Goal: Task Accomplishment & Management: Complete application form

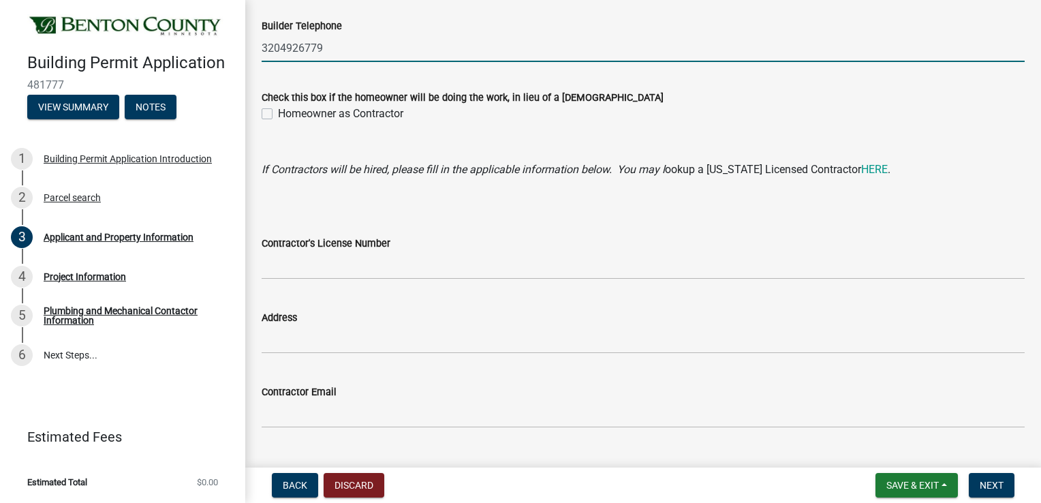
scroll to position [1344, 0]
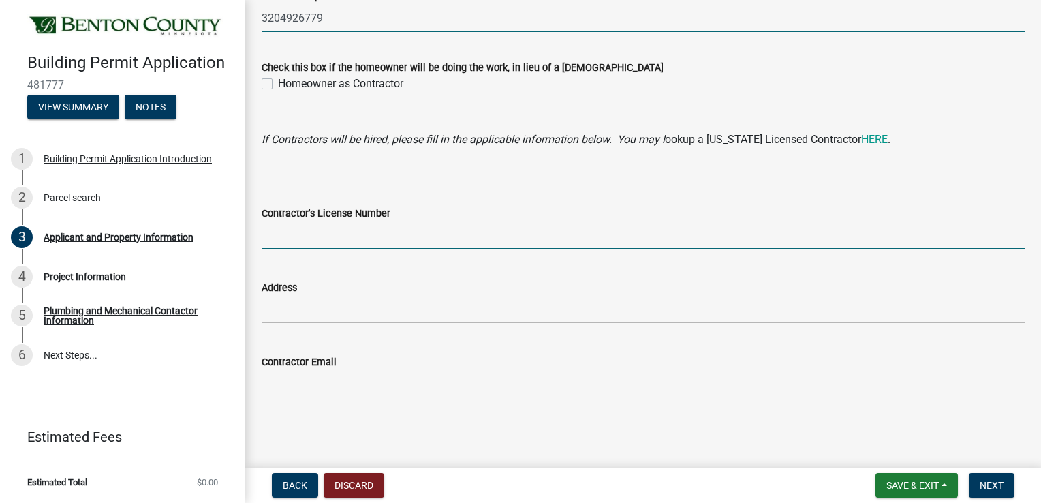
click at [284, 234] on input "Contractor's License Number" at bounding box center [643, 235] width 763 height 28
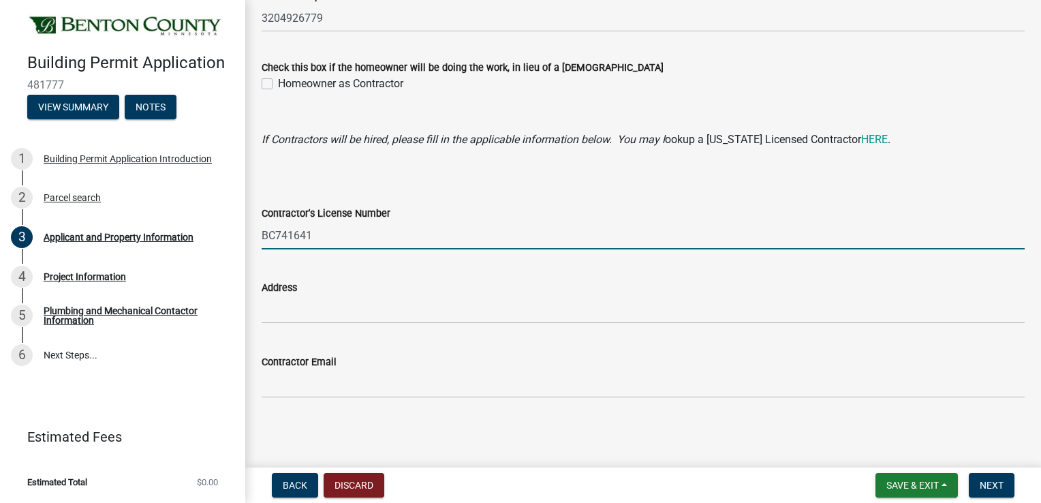
type input "BC741641"
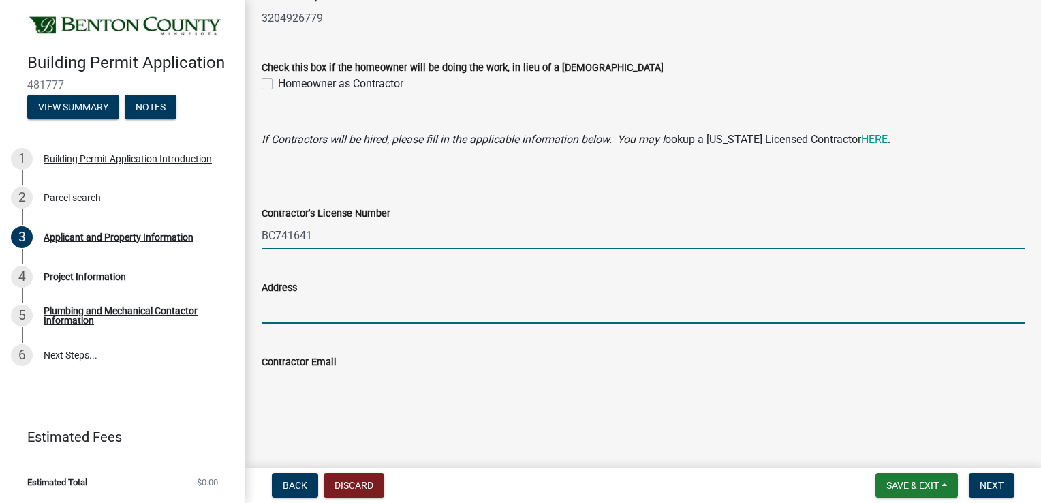
click at [314, 317] on input "Address" at bounding box center [643, 310] width 763 height 28
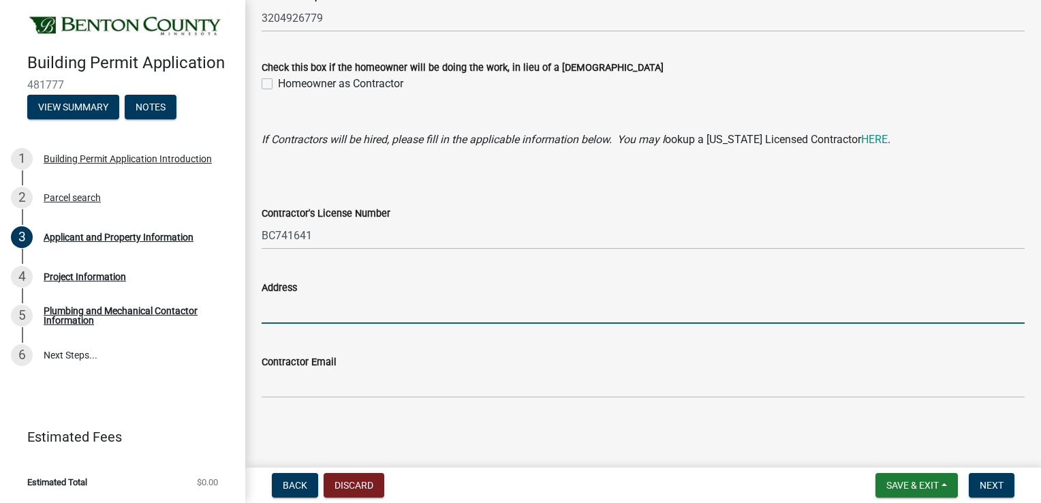
type input "[STREET_ADDRESS]"
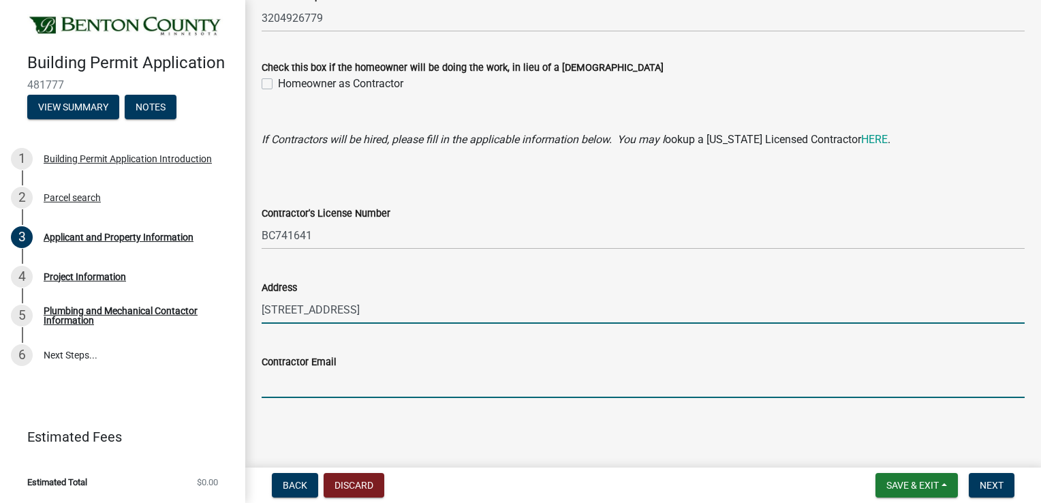
type input "[EMAIL_ADDRESS][DOMAIN_NAME]"
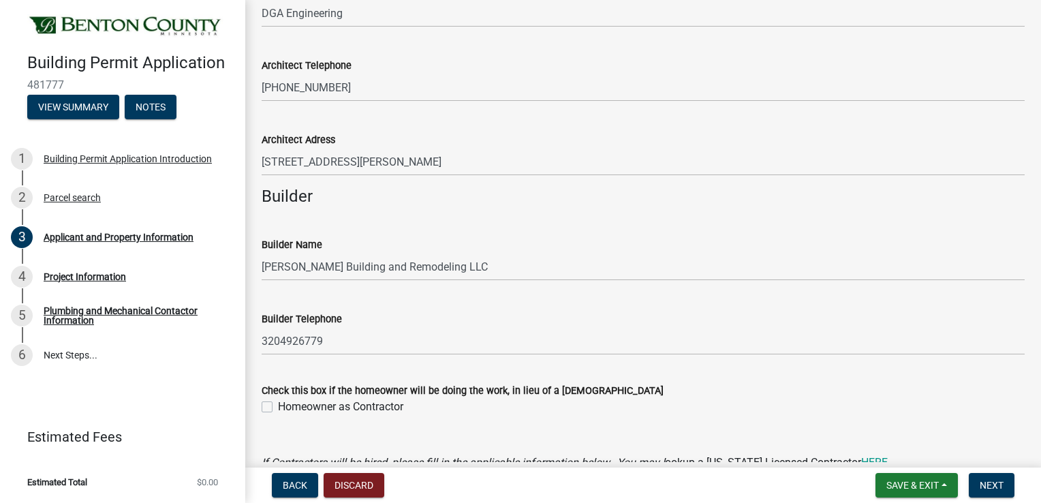
scroll to position [1275, 0]
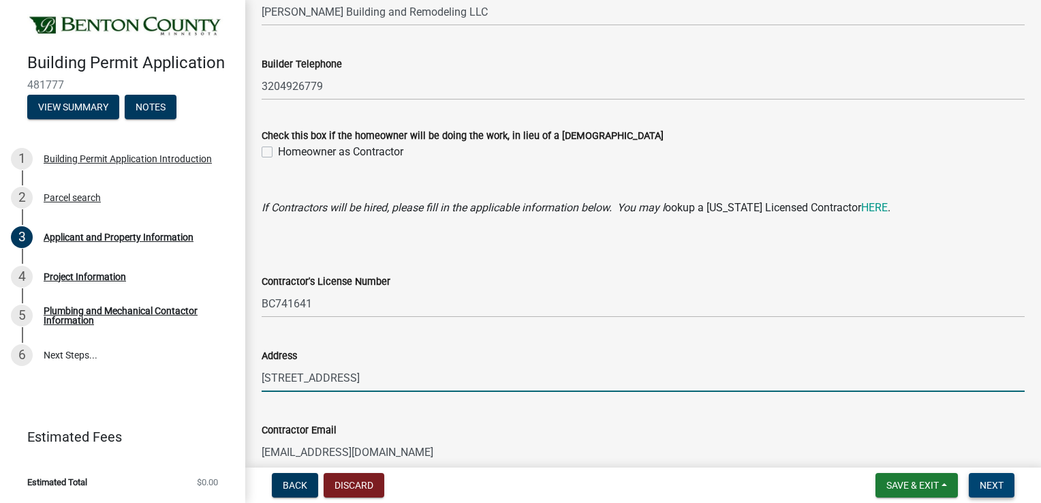
click at [980, 485] on span "Next" at bounding box center [992, 485] width 24 height 11
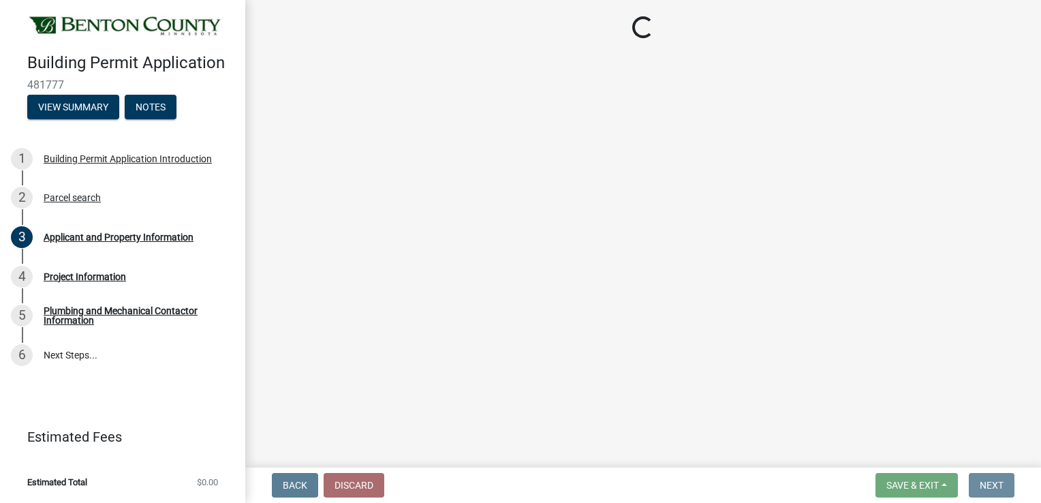
scroll to position [0, 0]
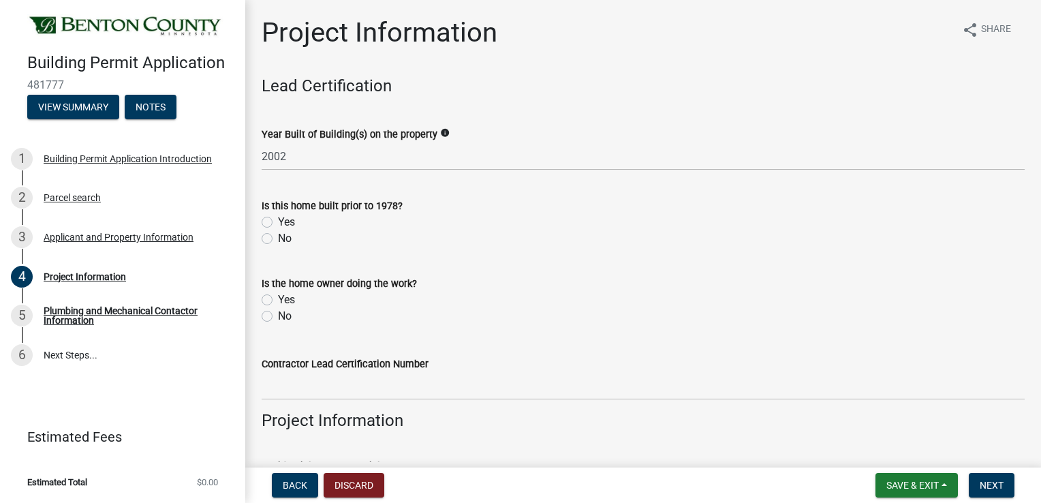
click at [278, 236] on label "No" at bounding box center [285, 238] width 14 height 16
click at [278, 236] on input "No" at bounding box center [282, 234] width 9 height 9
radio input "true"
click at [278, 317] on label "No" at bounding box center [285, 316] width 14 height 16
click at [278, 317] on input "No" at bounding box center [282, 312] width 9 height 9
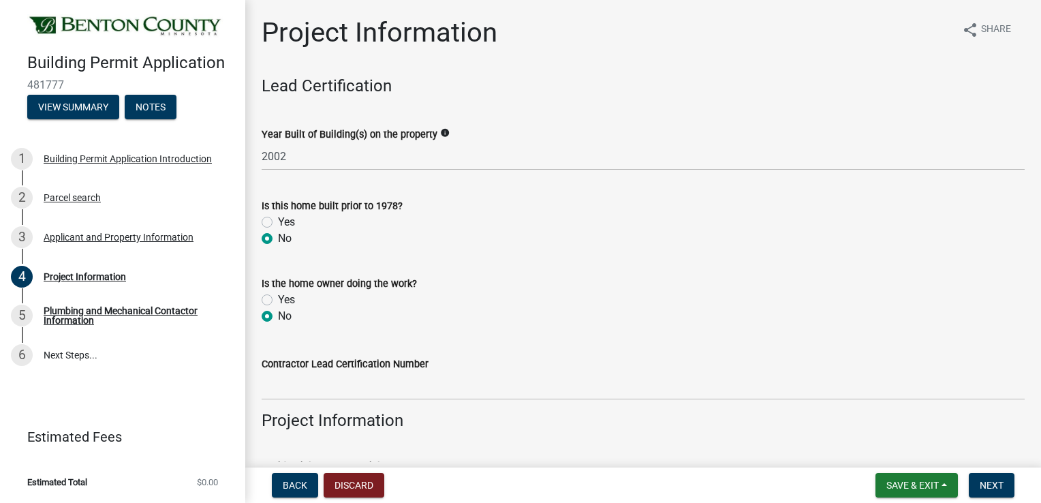
radio input "true"
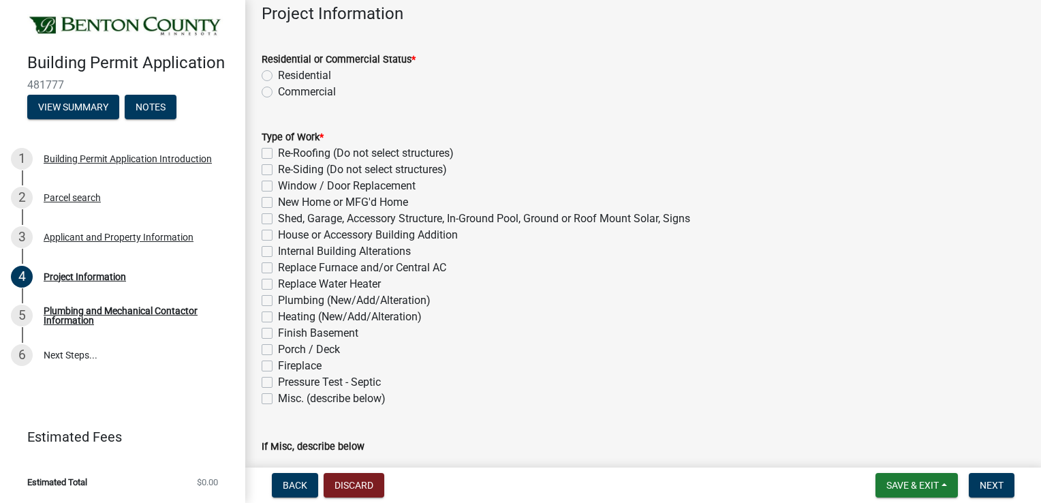
scroll to position [409, 0]
click at [278, 71] on label "Residential" at bounding box center [304, 73] width 53 height 16
click at [278, 71] on input "Residential" at bounding box center [282, 69] width 9 height 9
radio input "true"
click at [278, 215] on label "Shed, Garage, Accessory Structure, In-Ground Pool, Ground or Roof Mount Solar, …" at bounding box center [484, 216] width 412 height 16
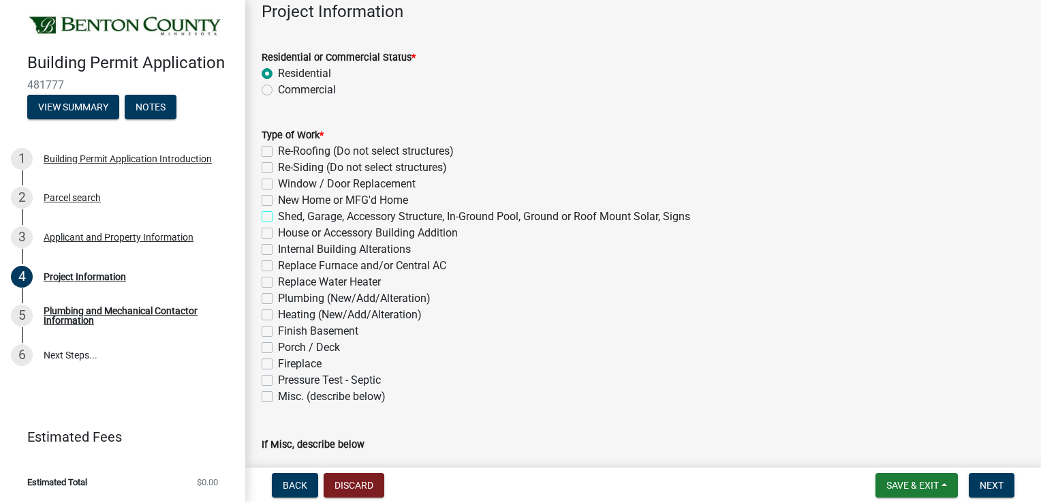
click at [278, 215] on input "Shed, Garage, Accessory Structure, In-Ground Pool, Ground or Roof Mount Solar, …" at bounding box center [282, 212] width 9 height 9
checkbox input "true"
checkbox input "false"
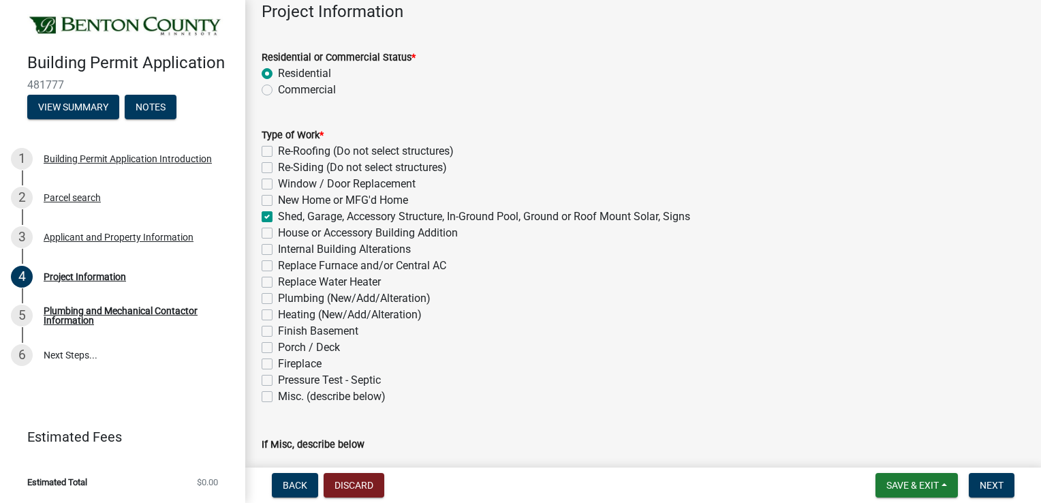
checkbox input "false"
checkbox input "true"
checkbox input "false"
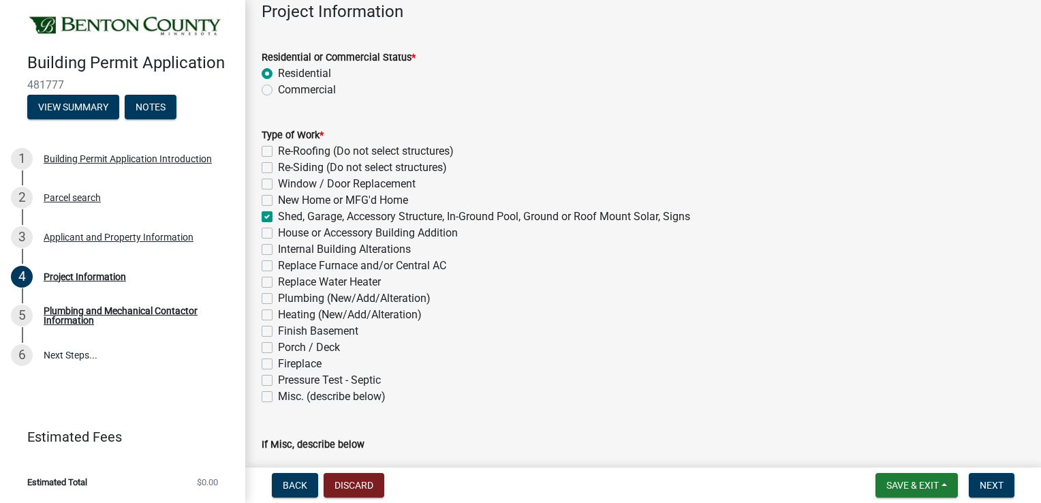
checkbox input "false"
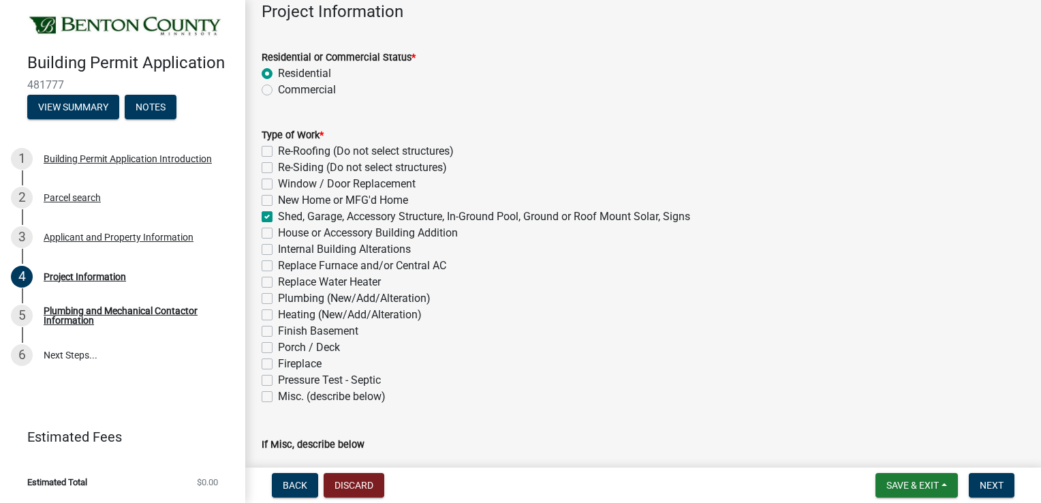
checkbox input "false"
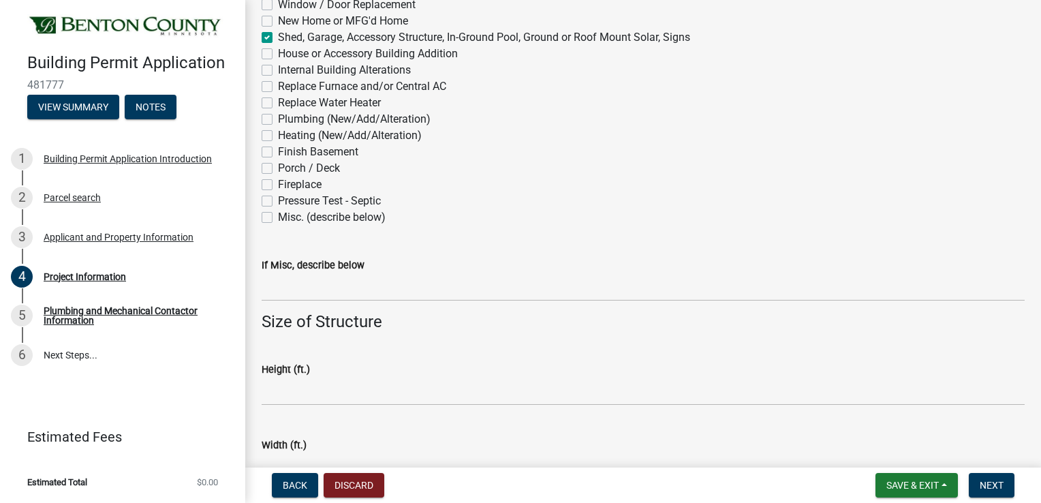
scroll to position [681, 0]
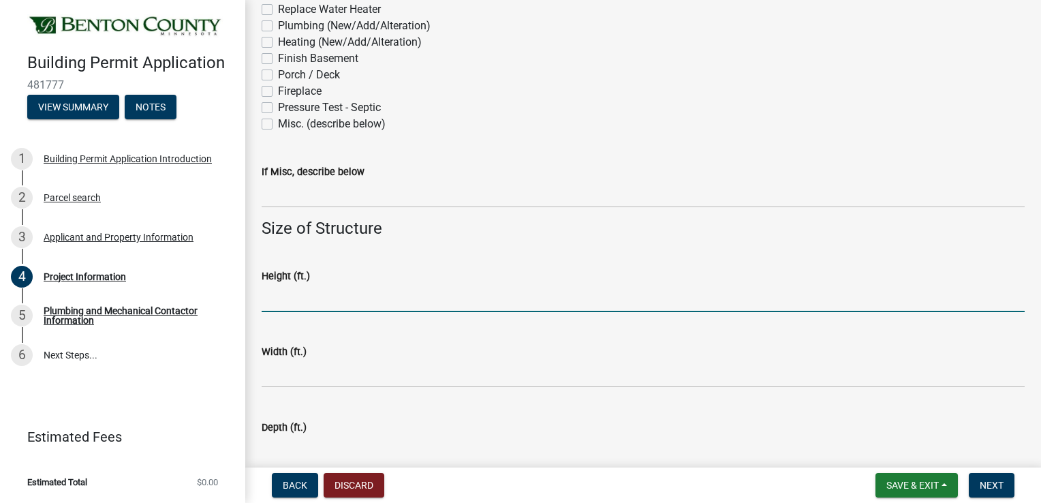
click at [292, 301] on input "text" at bounding box center [643, 298] width 763 height 28
type input "20"
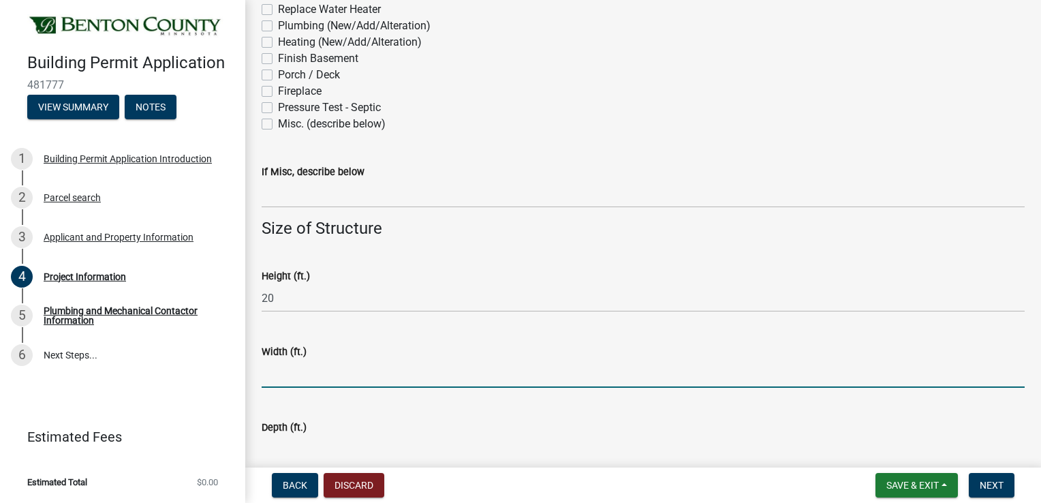
click at [277, 386] on input "text" at bounding box center [643, 374] width 763 height 28
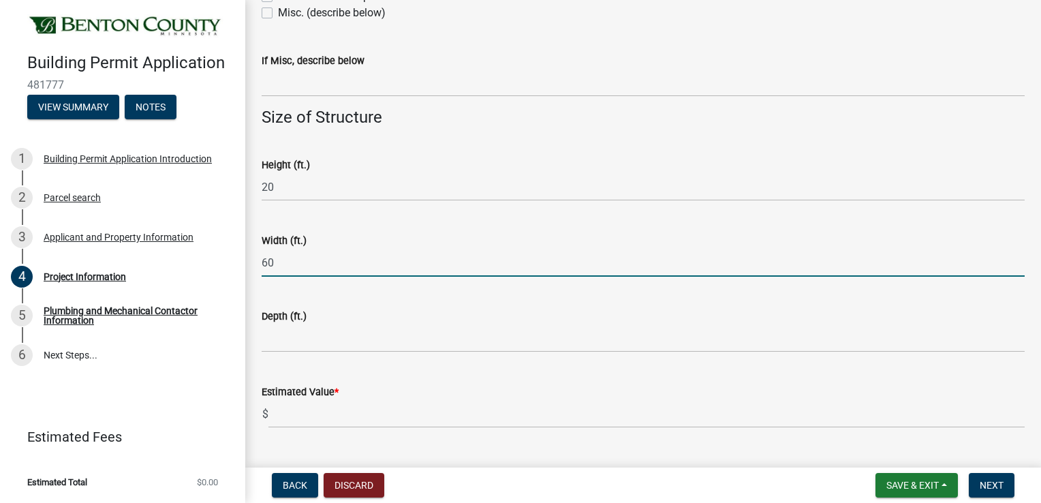
scroll to position [818, 0]
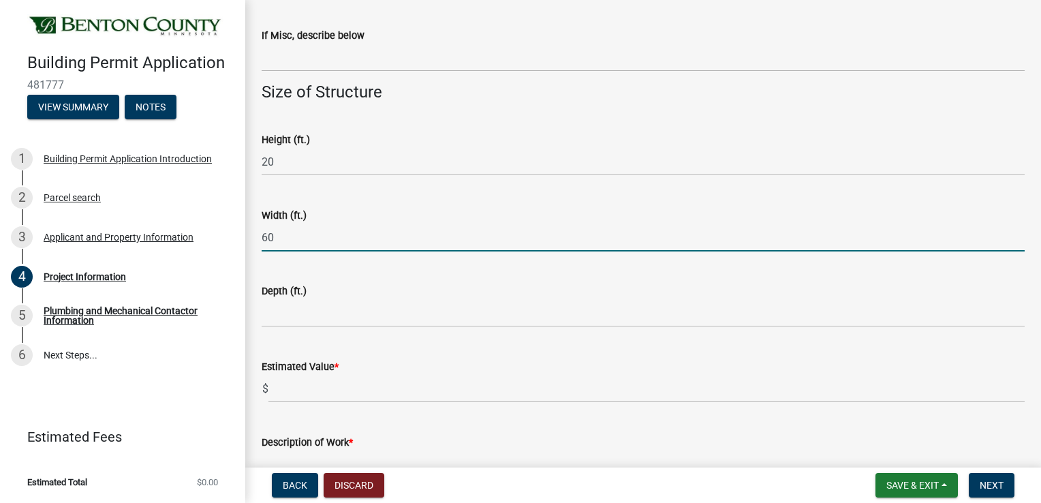
type input "60"
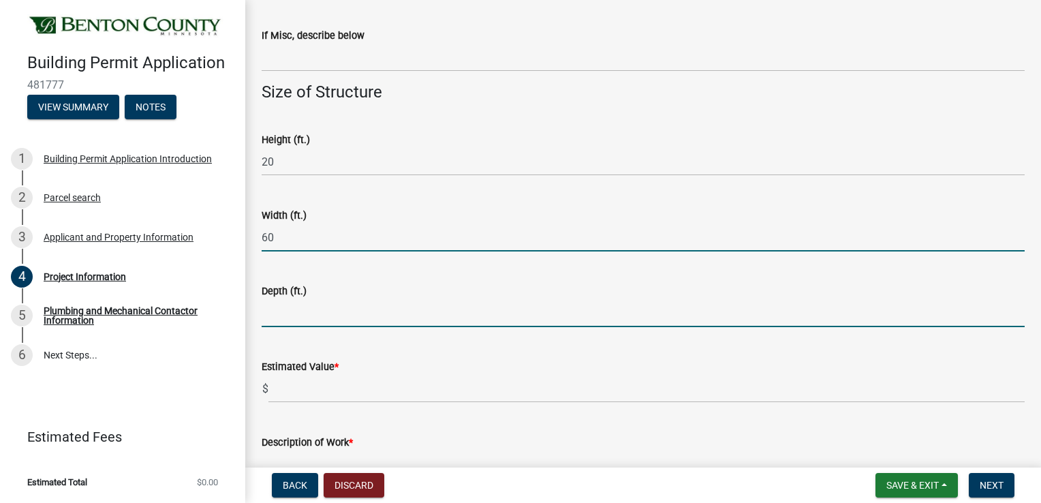
click at [289, 314] on input "text" at bounding box center [643, 313] width 763 height 28
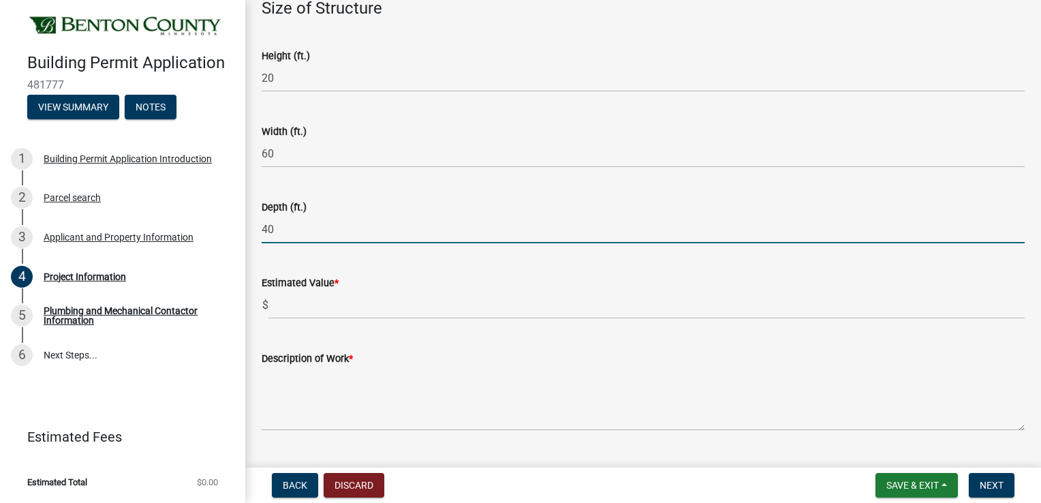
scroll to position [934, 0]
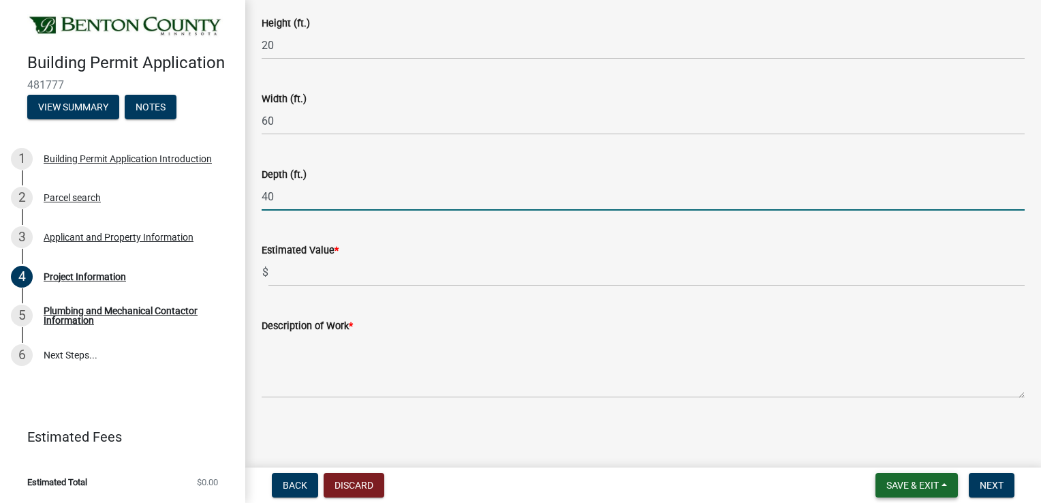
type input "40"
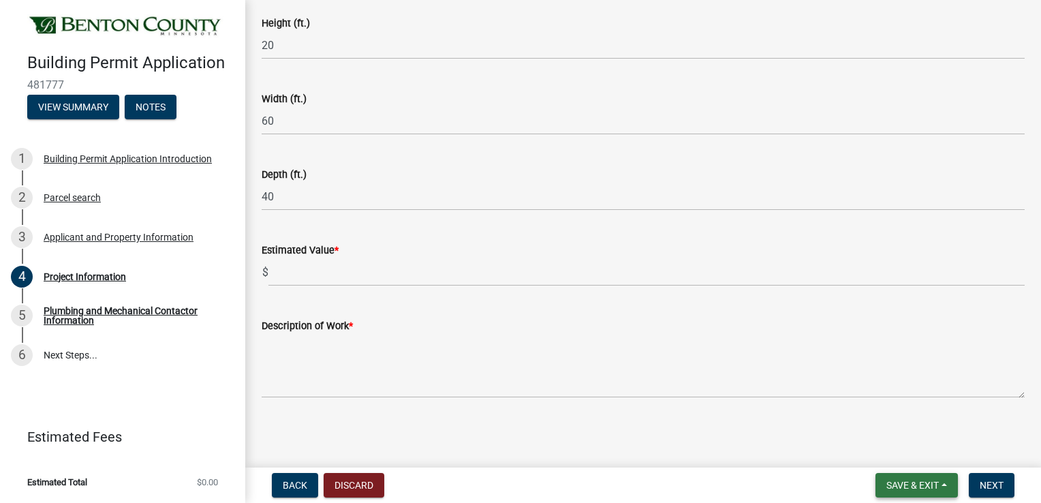
click at [918, 484] on span "Save & Exit" at bounding box center [912, 485] width 52 height 11
click at [894, 448] on button "Save & Exit" at bounding box center [903, 449] width 109 height 33
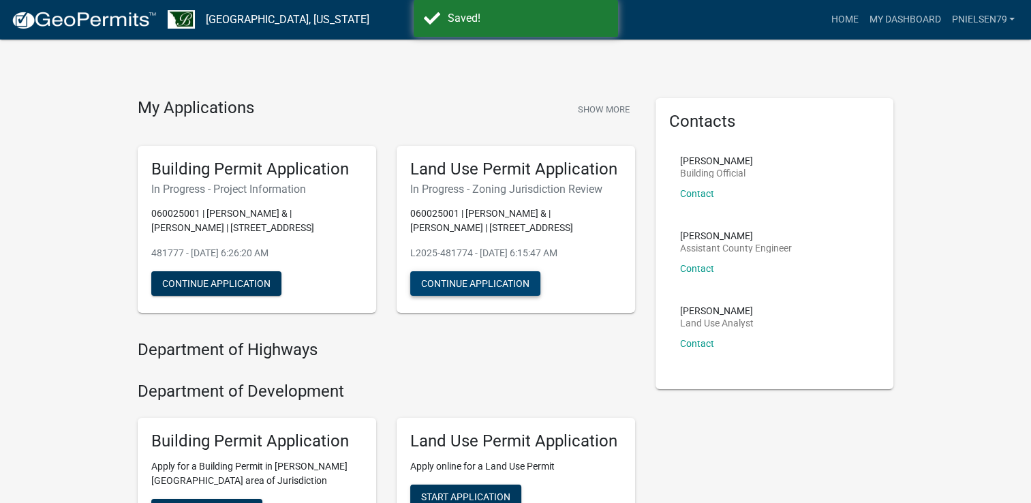
click at [486, 281] on button "Continue Application" at bounding box center [475, 283] width 130 height 25
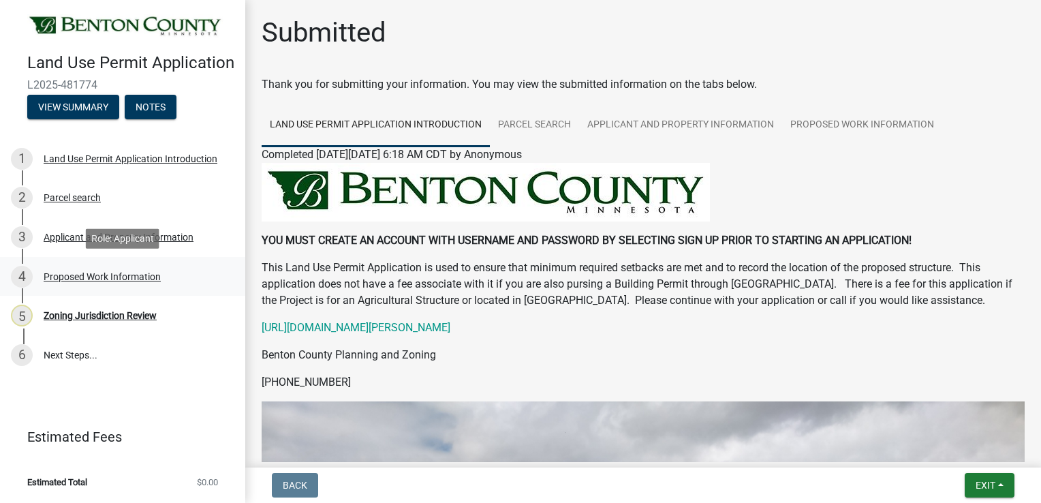
click at [89, 274] on div "Proposed Work Information" at bounding box center [102, 277] width 117 height 10
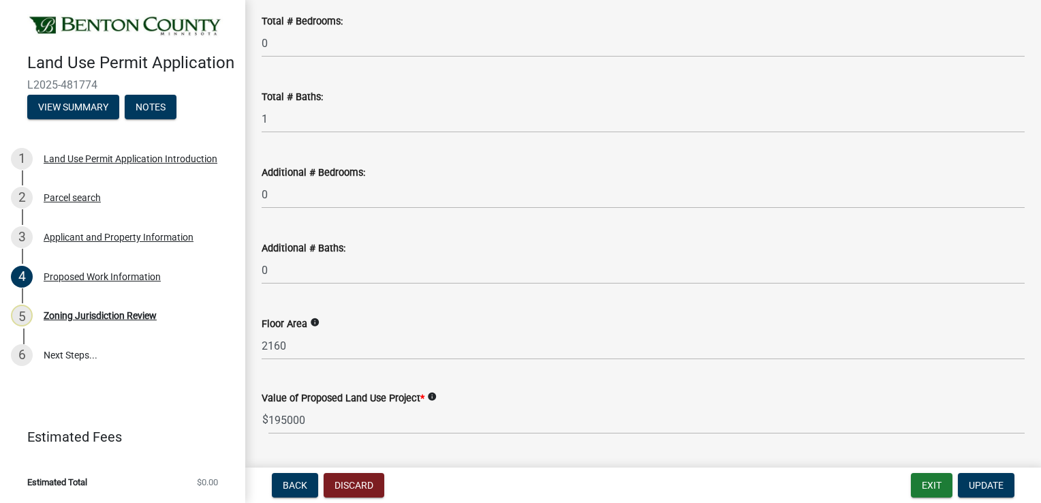
scroll to position [886, 0]
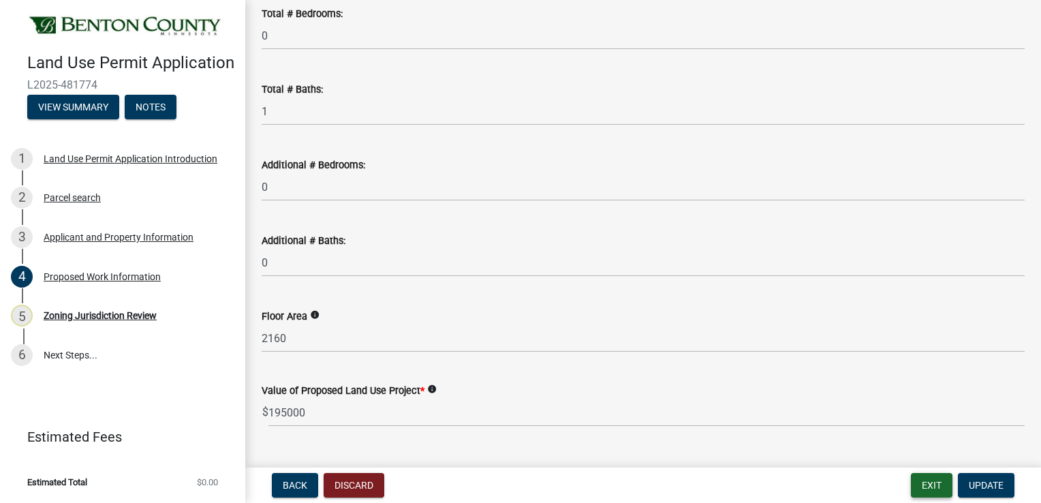
click at [927, 481] on button "Exit" at bounding box center [932, 485] width 42 height 25
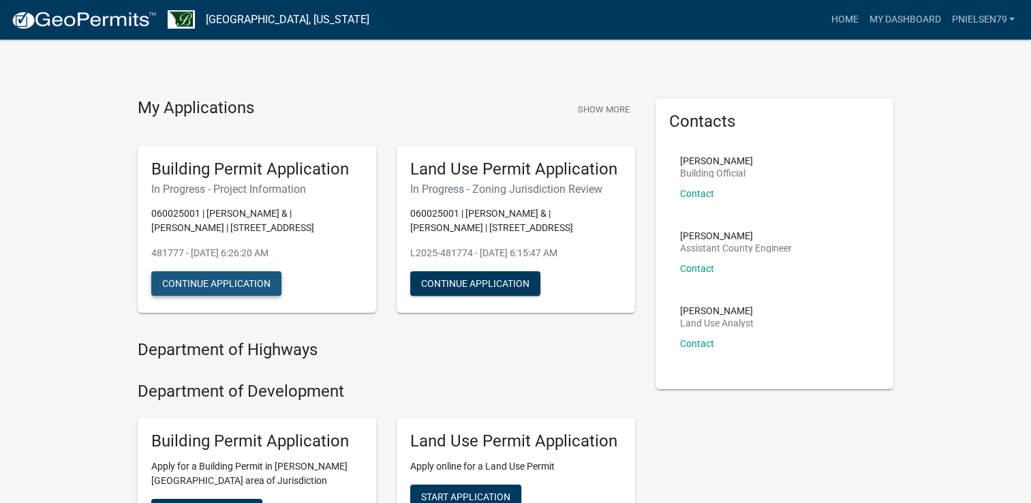
click at [189, 281] on button "Continue Application" at bounding box center [216, 283] width 130 height 25
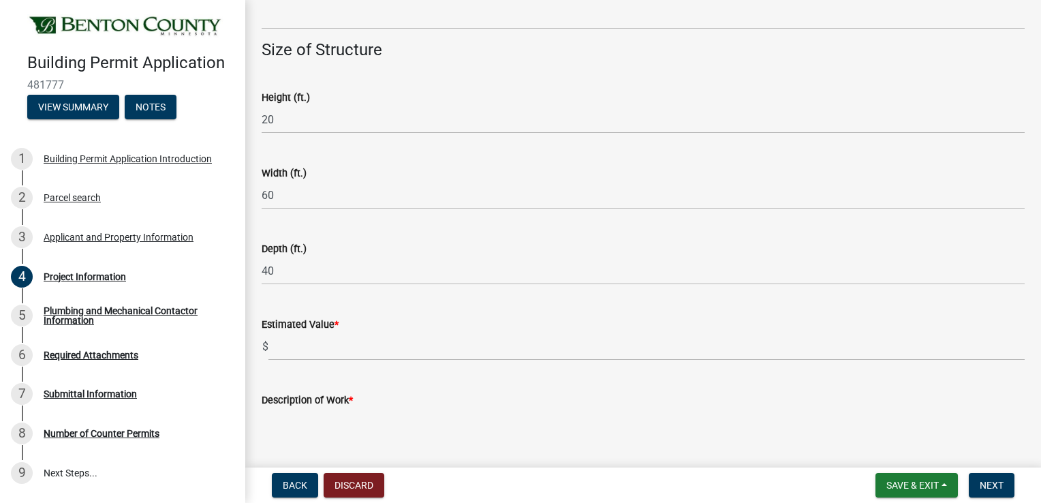
scroll to position [886, 0]
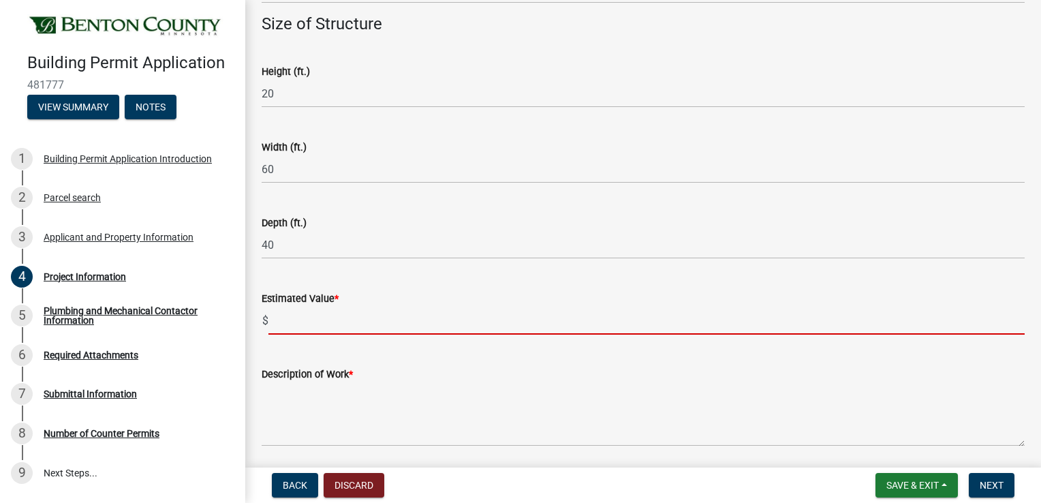
click at [296, 324] on input "text" at bounding box center [646, 321] width 756 height 28
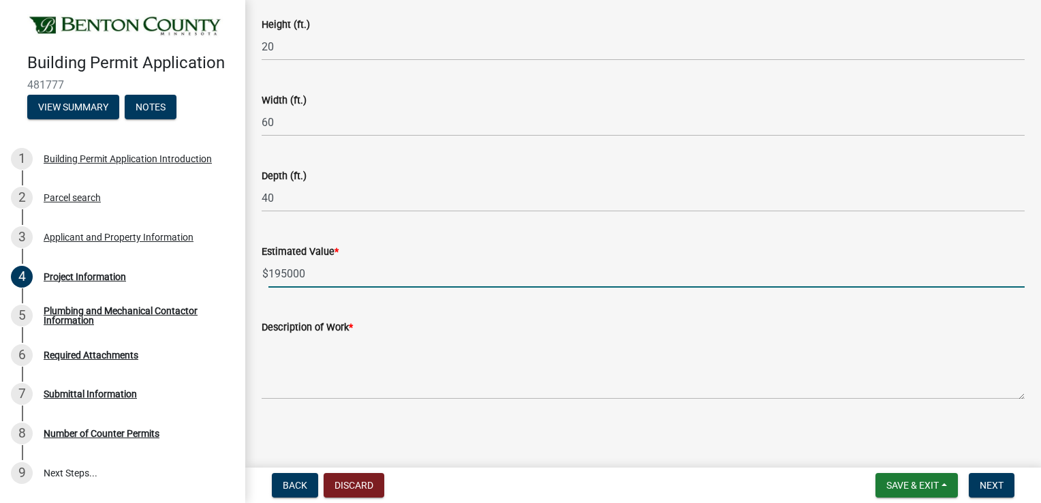
scroll to position [934, 0]
type input "195000"
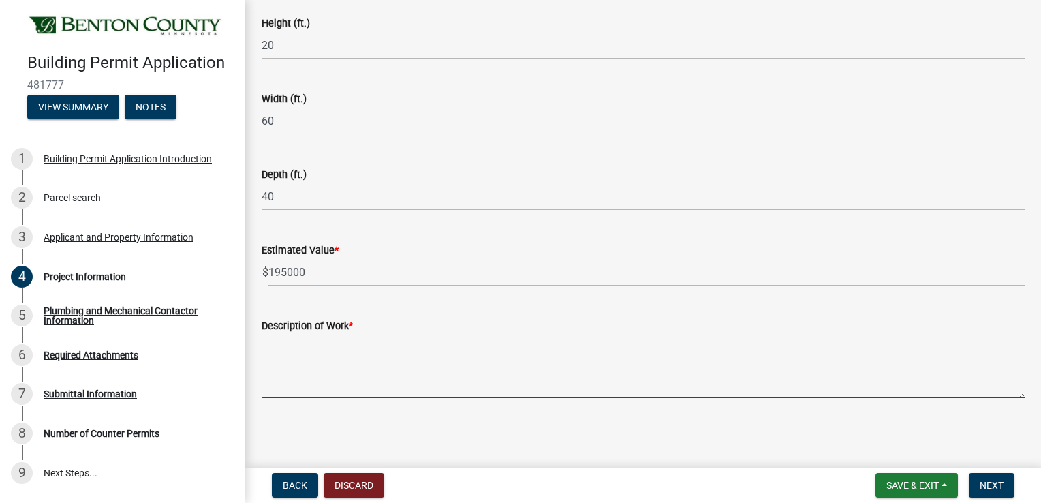
click at [293, 375] on textarea "Description of Work *" at bounding box center [643, 366] width 763 height 64
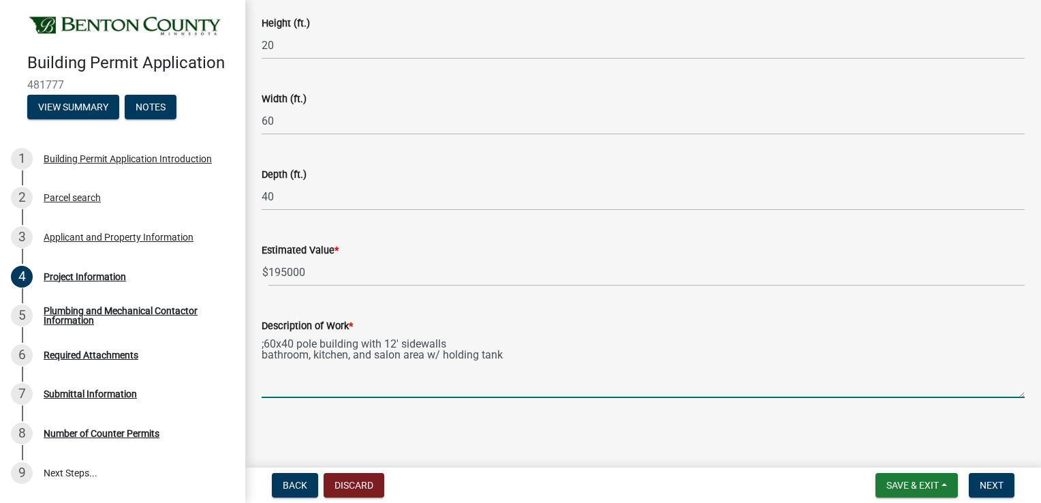
click at [264, 345] on textarea ";60x40 pole building with 12' sidewalls bathroom, kitchen, and salon area w/ ho…" at bounding box center [643, 366] width 763 height 64
type textarea "60x40 pole building with 12' sidewalls bathroom, kitchen, and salon area w/ hol…"
click at [985, 480] on span "Next" at bounding box center [992, 485] width 24 height 11
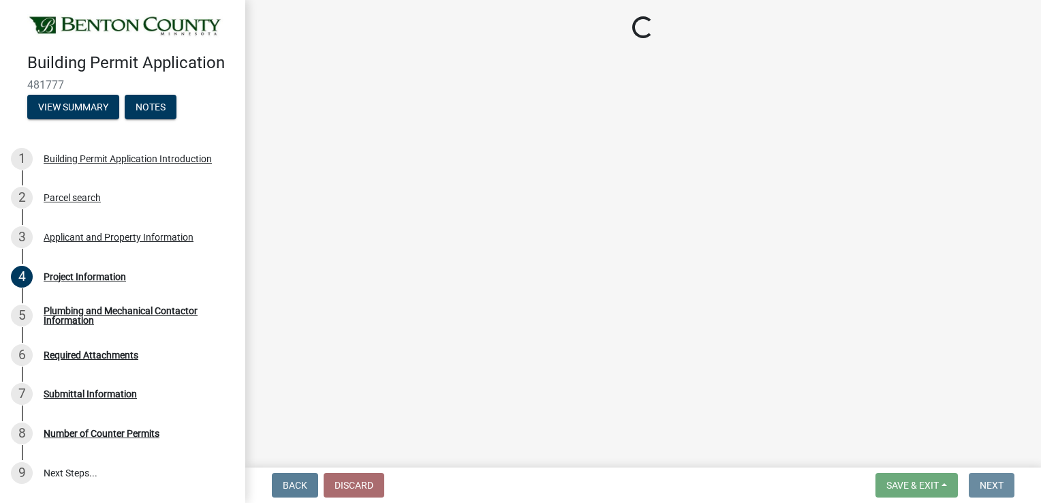
scroll to position [0, 0]
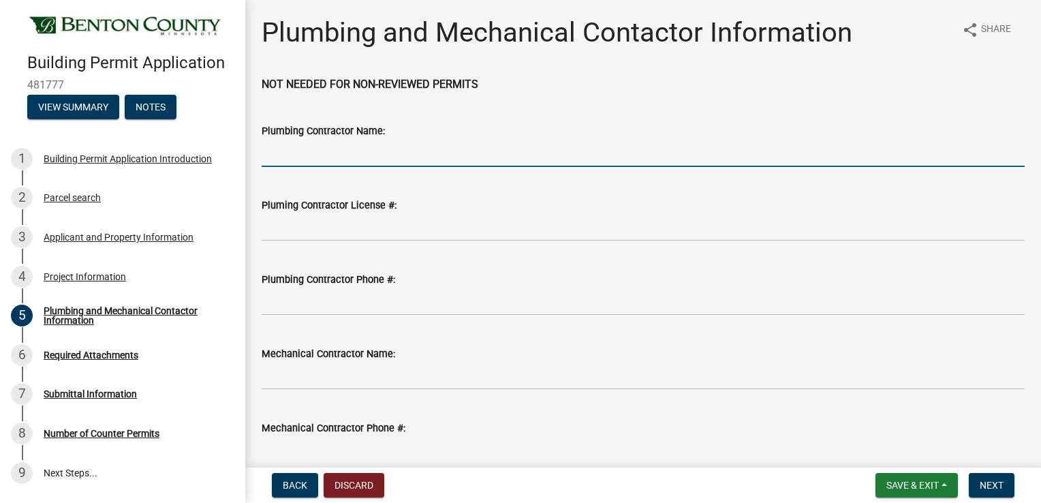
click at [302, 148] on input "Plumbing Contractor Name:" at bounding box center [643, 153] width 763 height 28
type input "[PERSON_NAME] Plumbing"
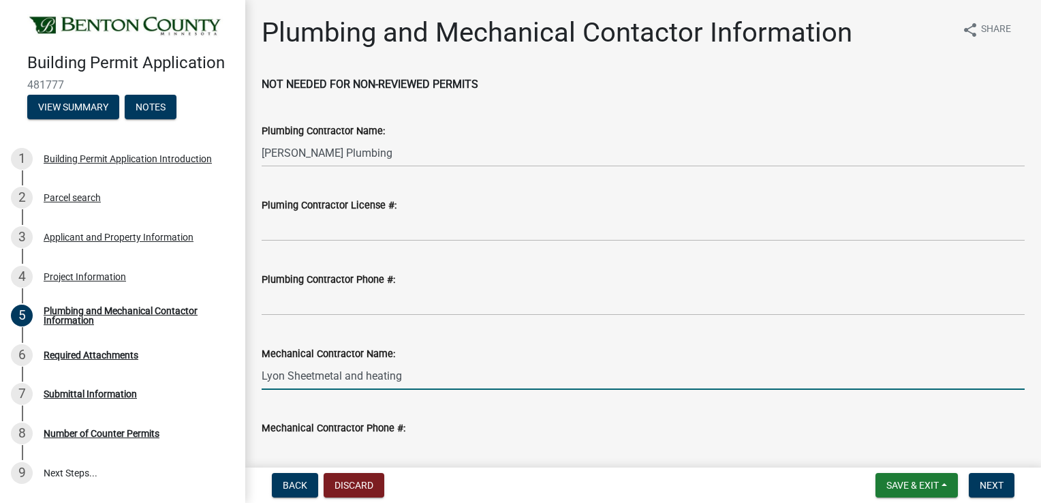
type input "Lyon Sheetmetal and heating"
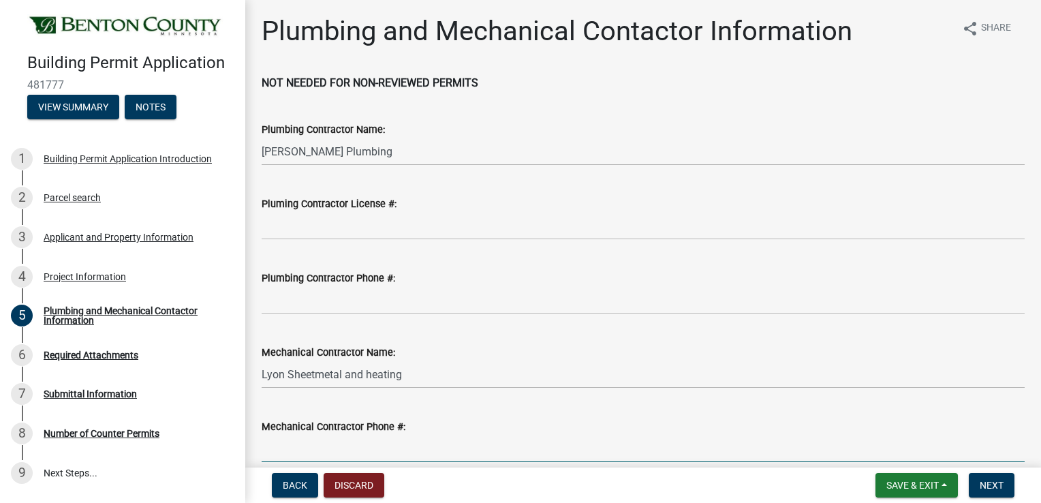
scroll to position [140, 0]
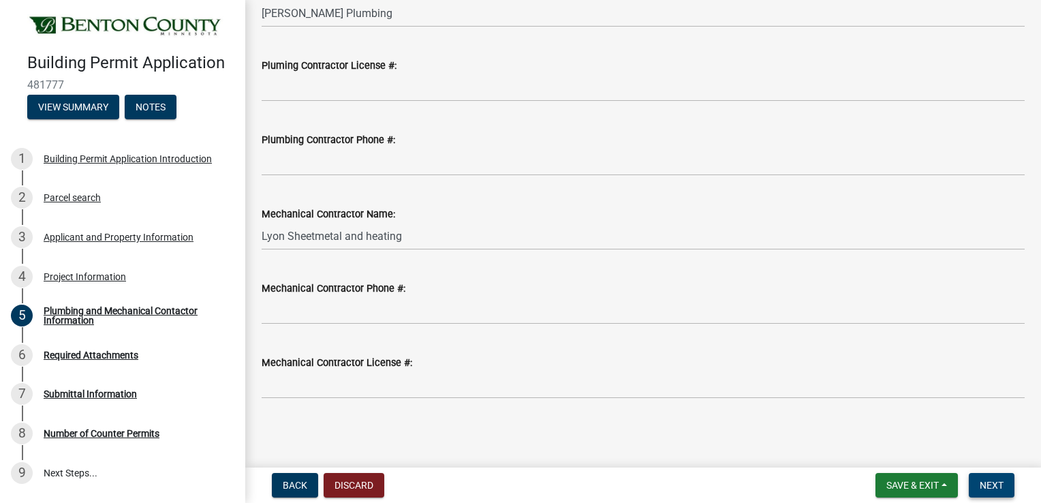
click at [995, 486] on span "Next" at bounding box center [992, 485] width 24 height 11
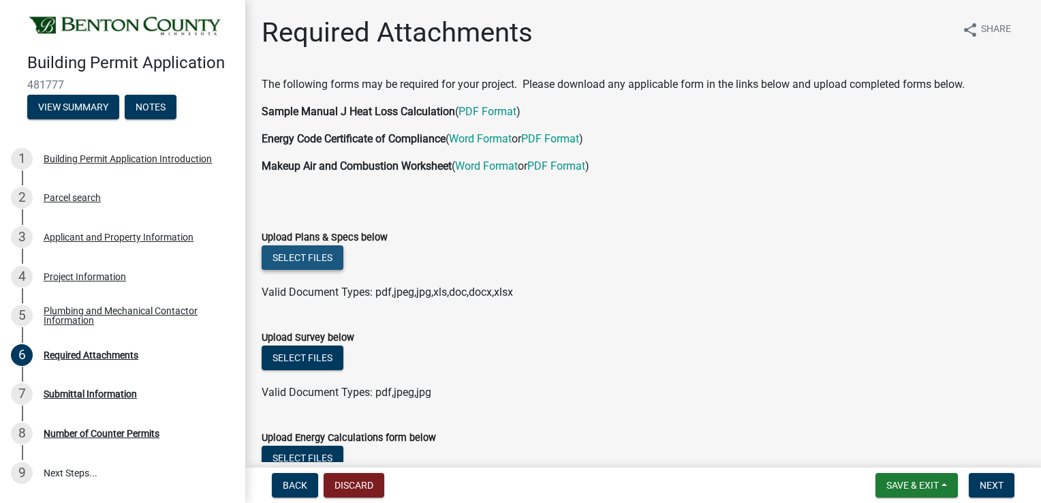
click at [305, 253] on button "Select files" at bounding box center [303, 257] width 82 height 25
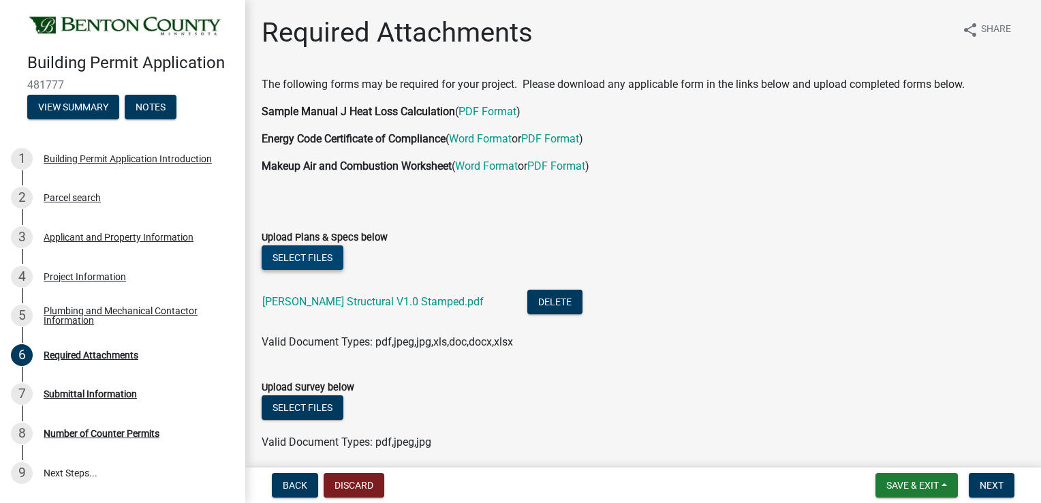
click at [311, 258] on button "Select files" at bounding box center [303, 257] width 82 height 25
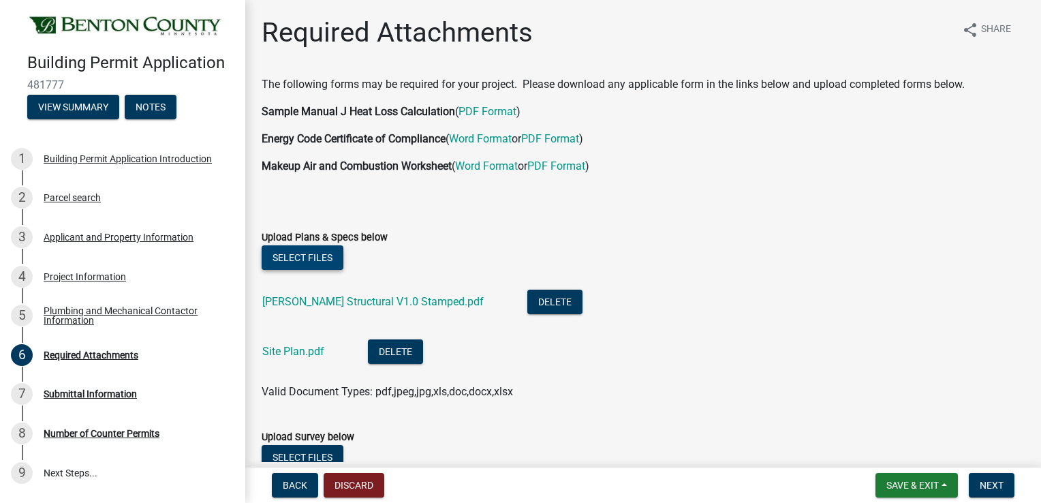
click at [310, 256] on button "Select files" at bounding box center [303, 257] width 82 height 25
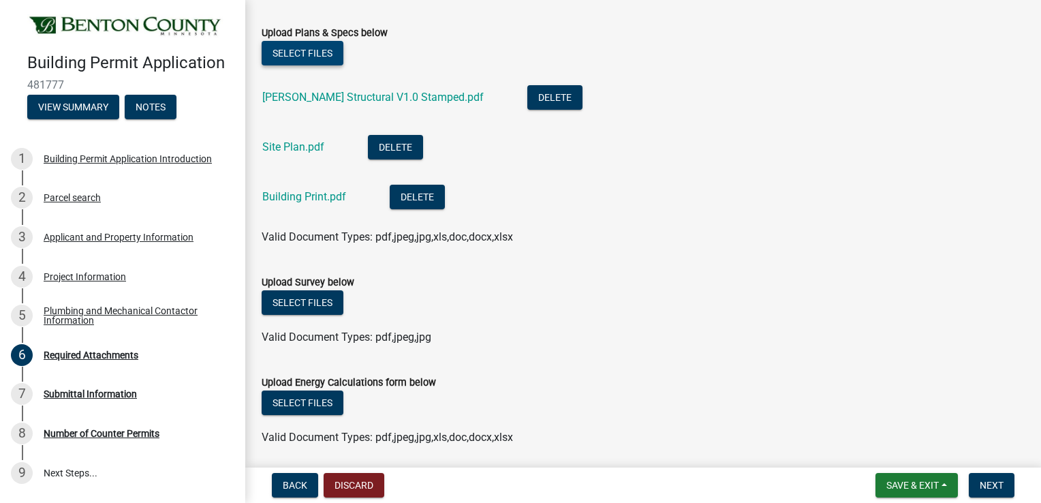
scroll to position [204, 0]
click at [274, 141] on link "Site Plan.pdf" at bounding box center [293, 146] width 62 height 13
click at [288, 198] on link "Building Print.pdf" at bounding box center [304, 196] width 84 height 13
click at [302, 301] on button "Select files" at bounding box center [303, 302] width 82 height 25
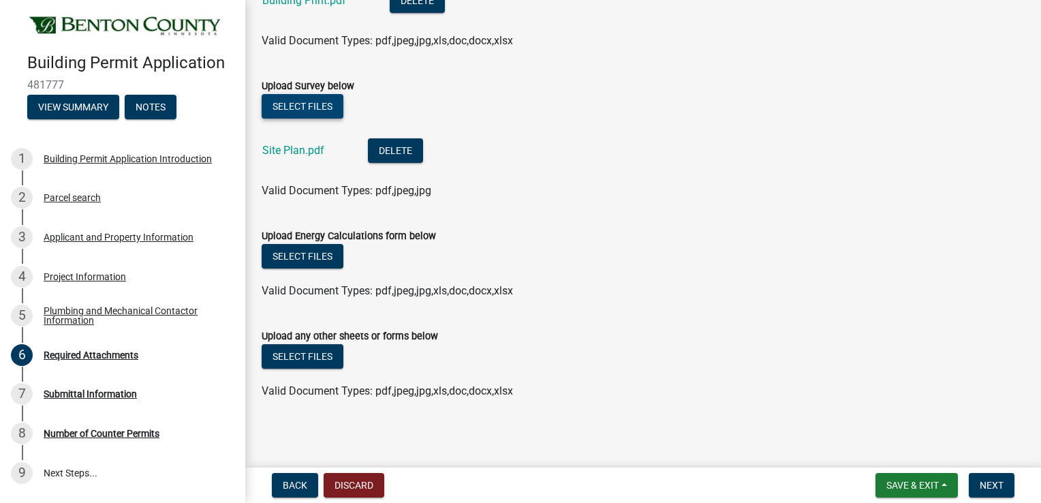
scroll to position [403, 0]
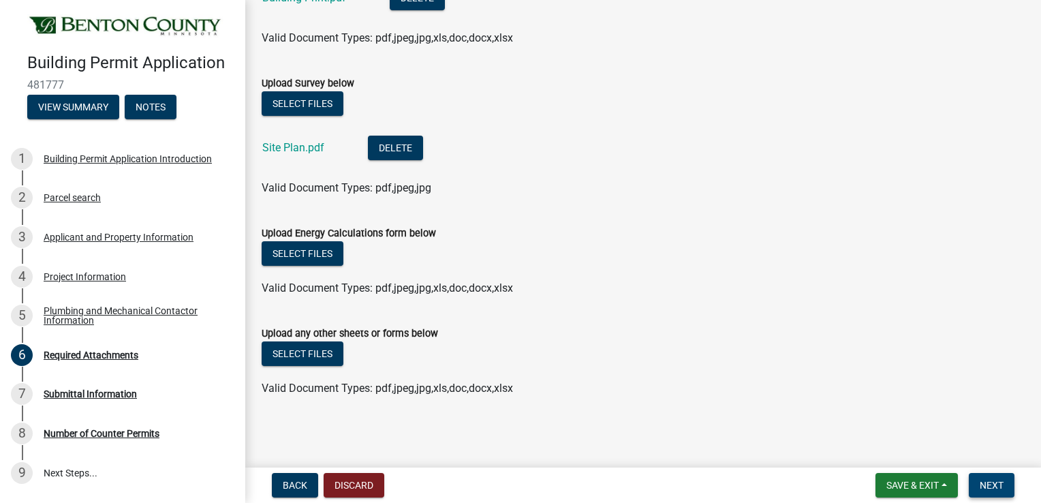
click at [987, 488] on span "Next" at bounding box center [992, 485] width 24 height 11
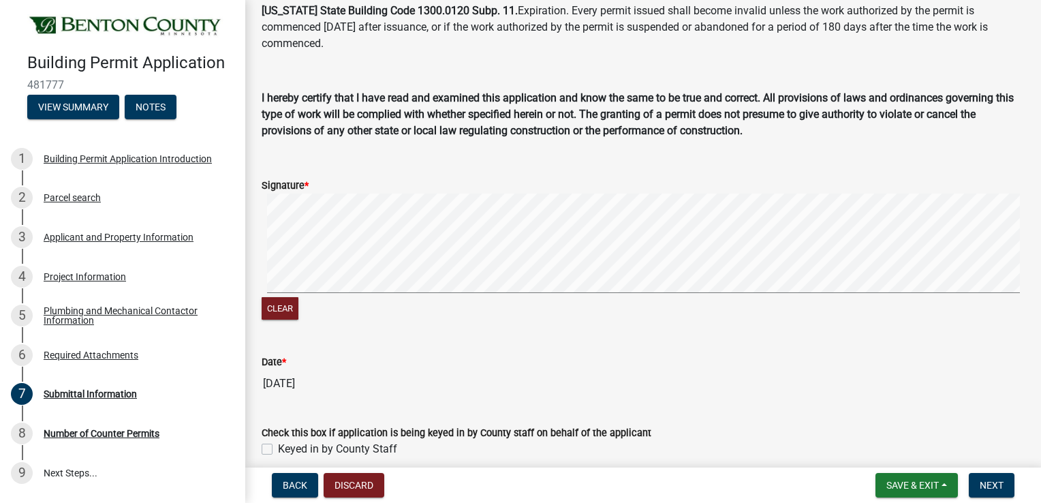
scroll to position [136, 0]
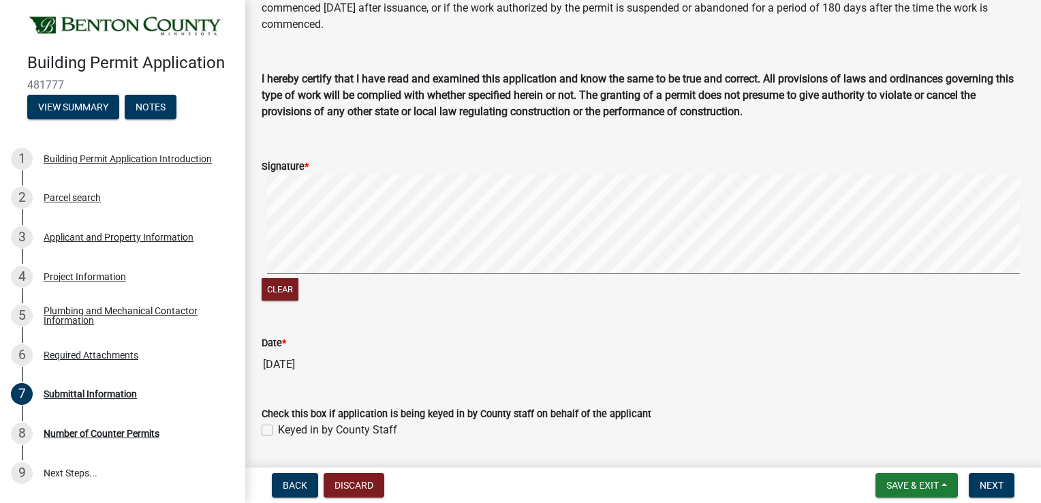
click at [328, 248] on signature-pad at bounding box center [643, 226] width 763 height 104
click at [290, 291] on button "Clear" at bounding box center [280, 289] width 37 height 22
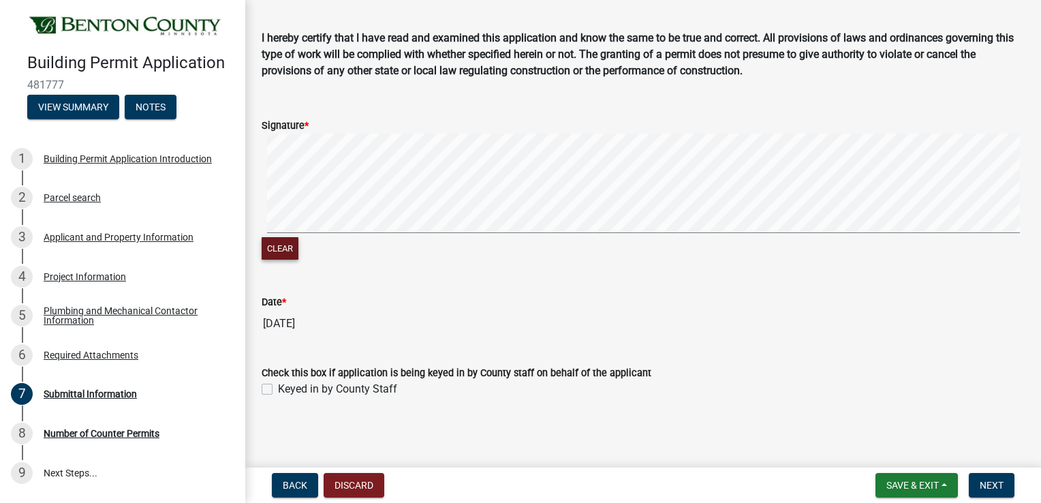
scroll to position [177, 0]
click at [988, 480] on span "Next" at bounding box center [992, 485] width 24 height 11
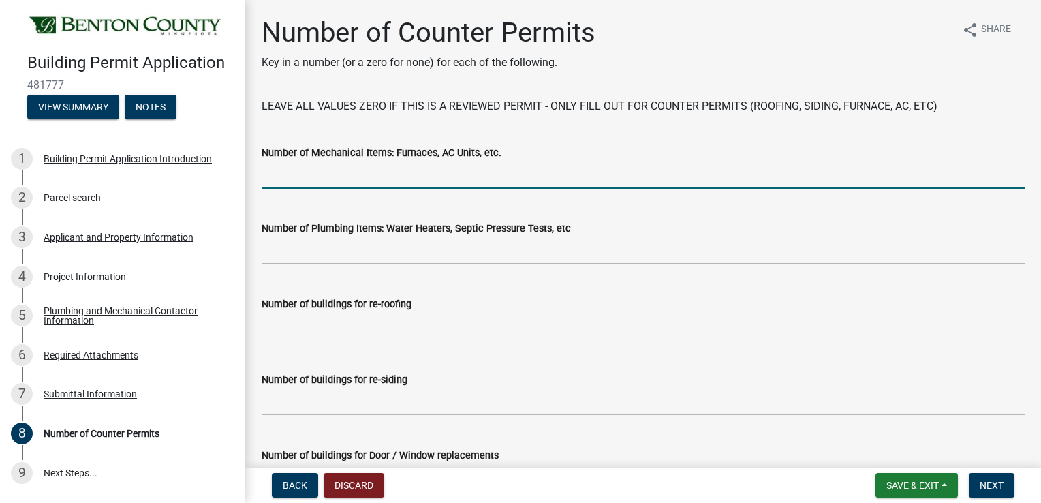
click at [284, 174] on input "text" at bounding box center [643, 175] width 763 height 28
type input "2"
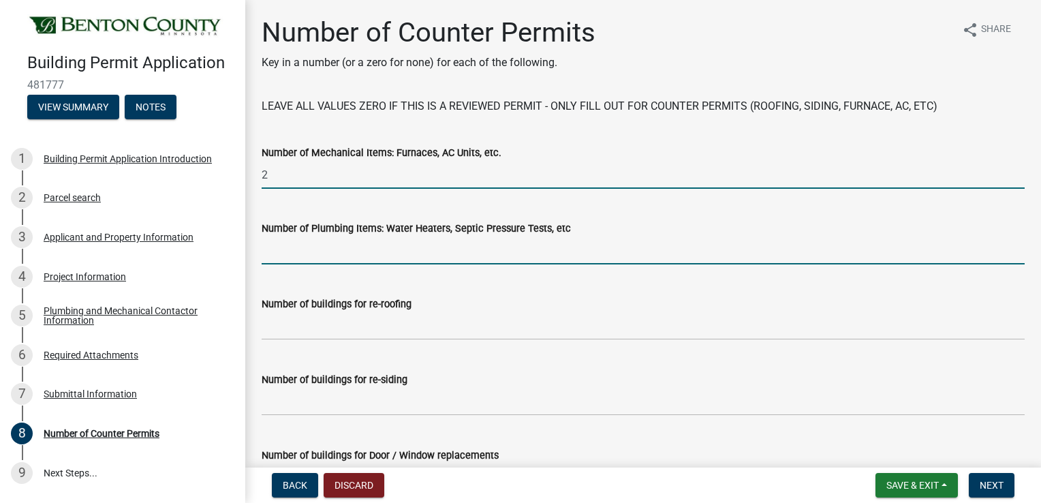
click at [288, 255] on input "text" at bounding box center [643, 250] width 763 height 28
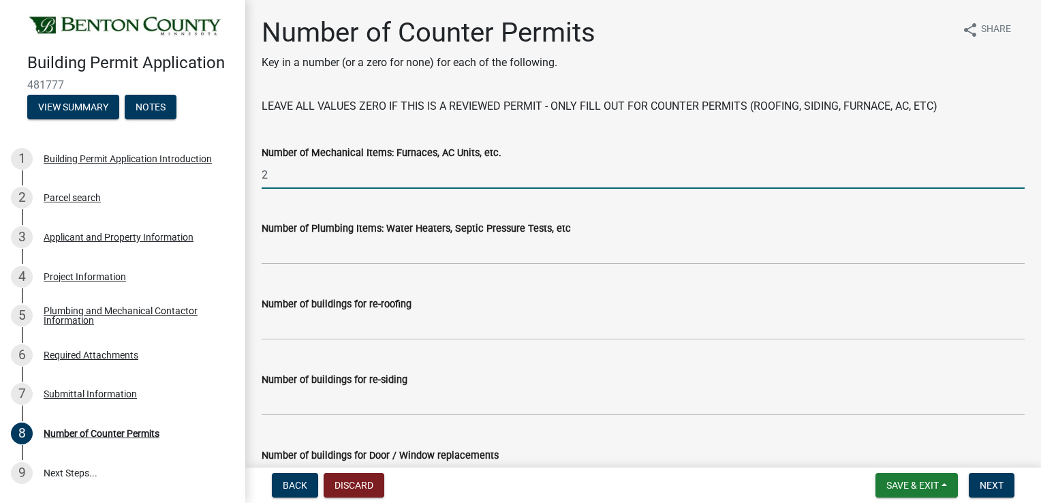
click at [275, 175] on input "2" at bounding box center [643, 175] width 763 height 28
type input "1"
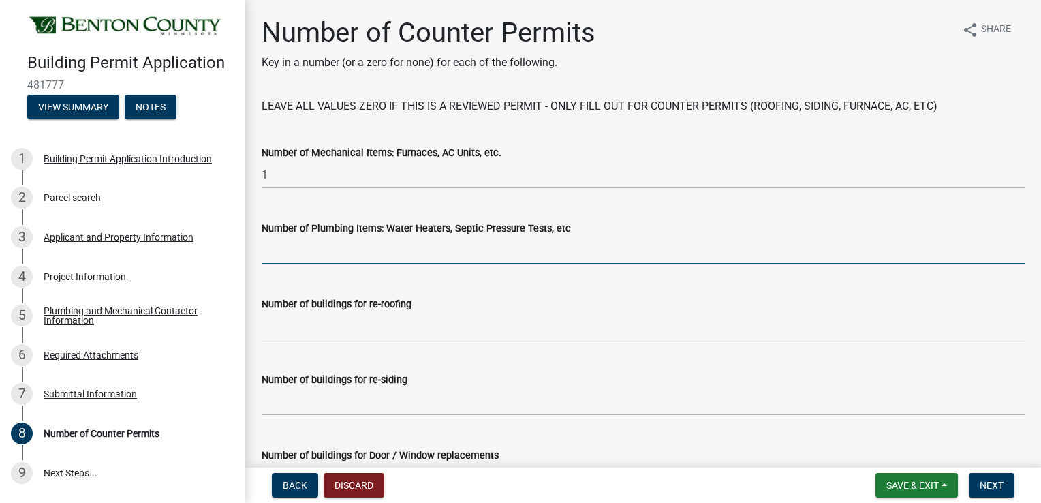
click at [277, 253] on input "text" at bounding box center [643, 250] width 763 height 28
type input "1"
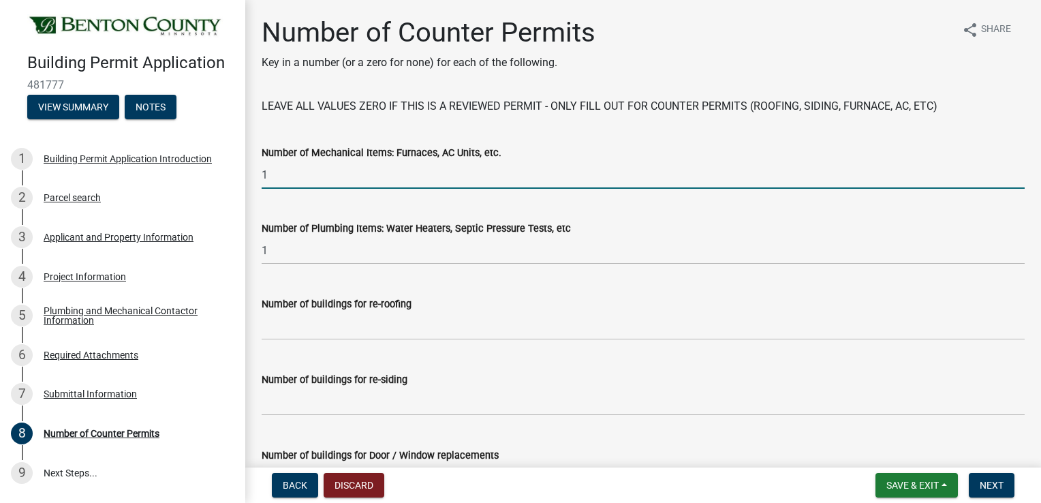
click at [271, 178] on input "1" at bounding box center [643, 175] width 763 height 28
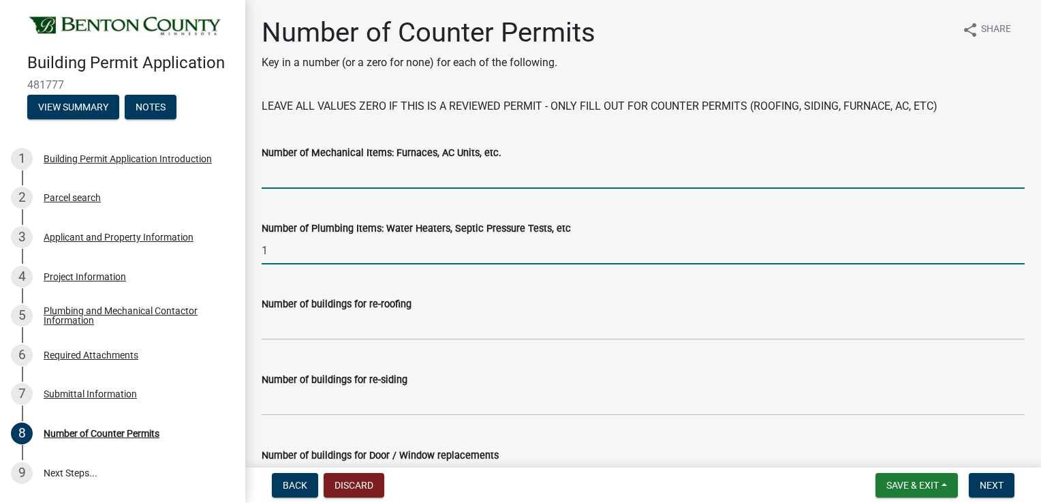
click at [275, 251] on input "1" at bounding box center [643, 250] width 763 height 28
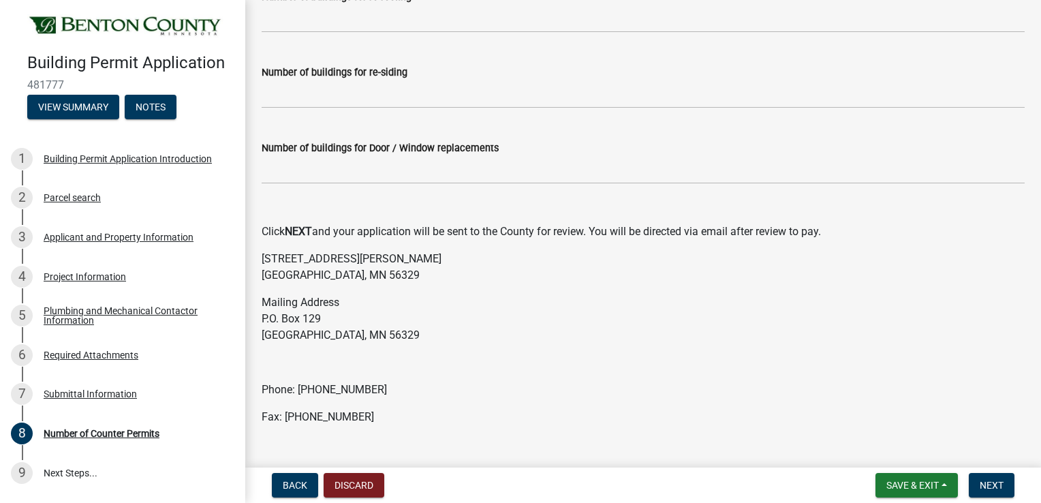
scroll to position [334, 0]
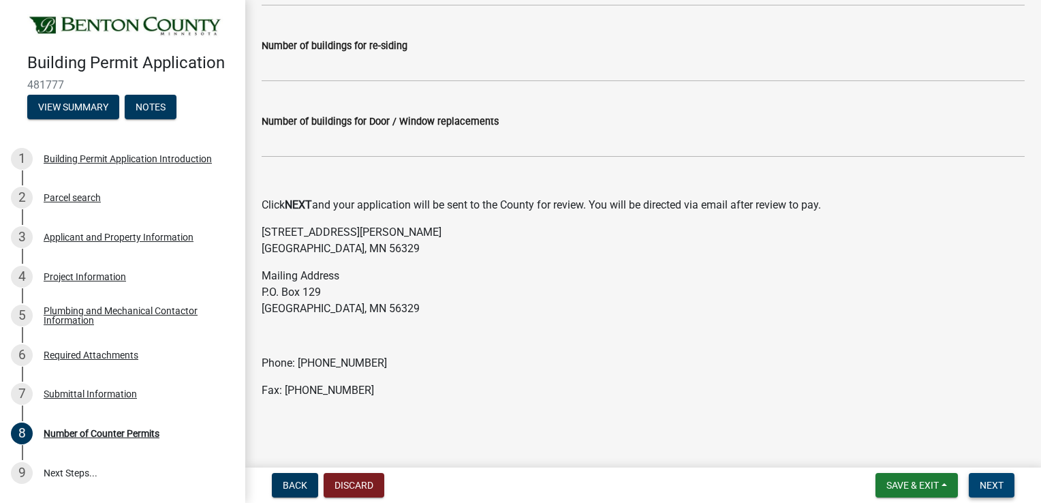
click at [980, 486] on span "Next" at bounding box center [992, 485] width 24 height 11
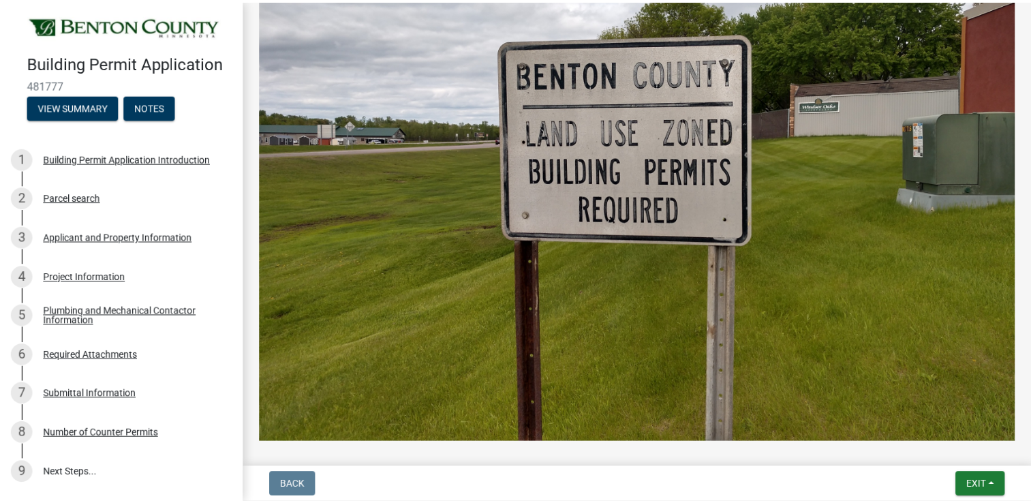
scroll to position [692, 0]
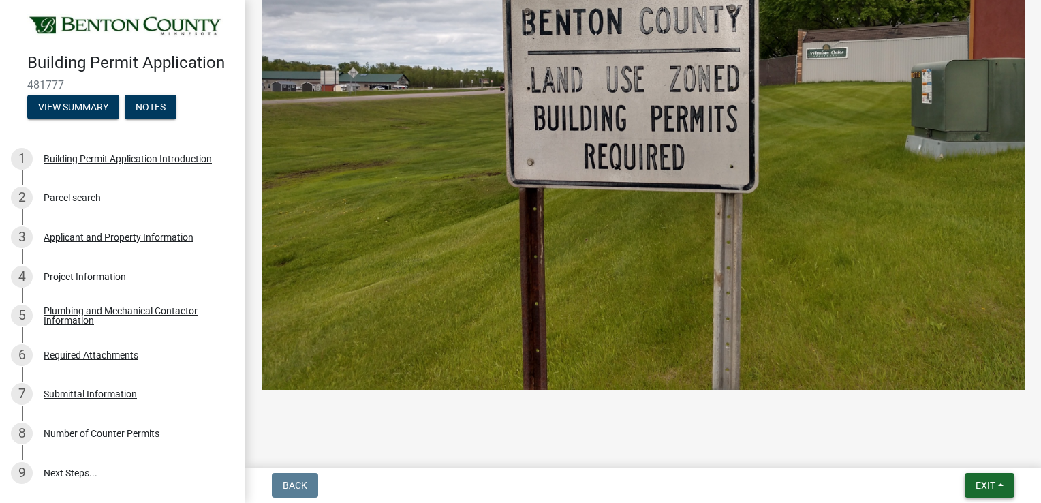
click at [978, 484] on span "Exit" at bounding box center [986, 485] width 20 height 11
click at [932, 450] on button "Save & Exit" at bounding box center [960, 449] width 109 height 33
